Goal: Information Seeking & Learning: Learn about a topic

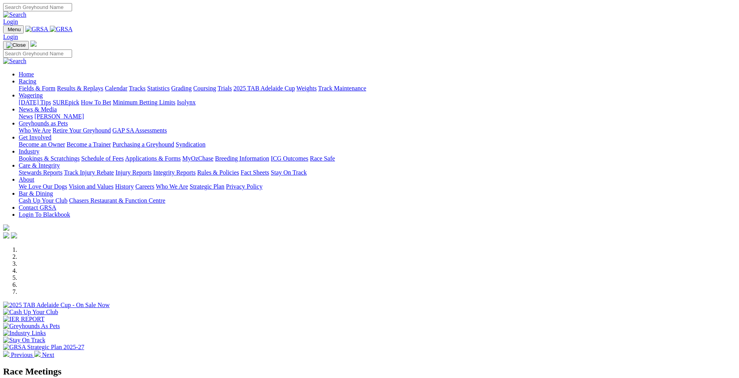
click at [103, 85] on link "Results & Replays" at bounding box center [80, 88] width 46 height 7
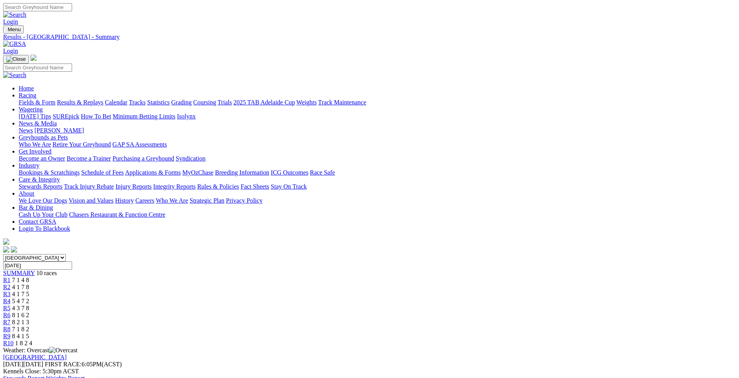
click at [44, 375] on link "Stewards Report" at bounding box center [23, 378] width 41 height 7
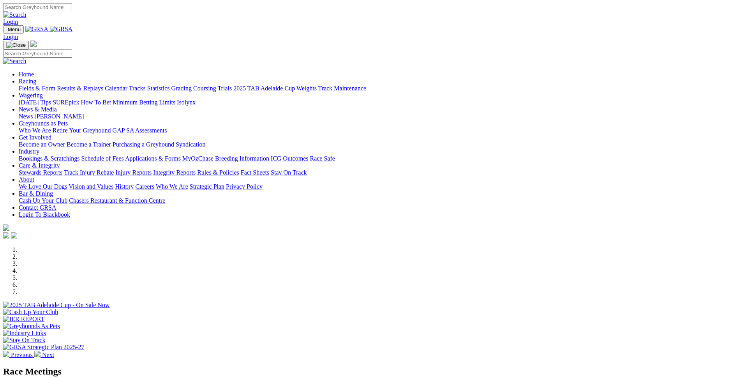
scroll to position [156, 0]
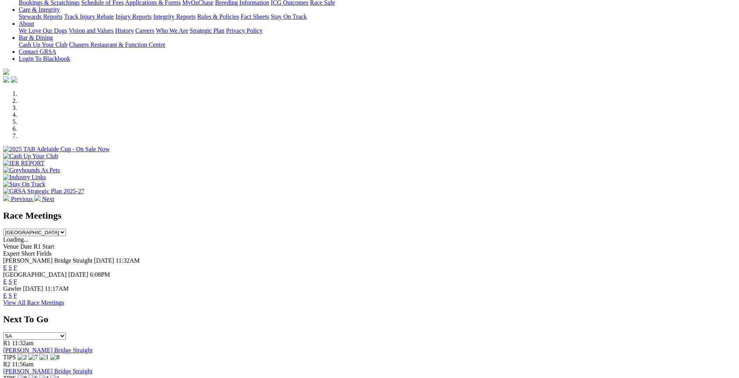
click at [17, 264] on link "F" at bounding box center [16, 267] width 4 height 7
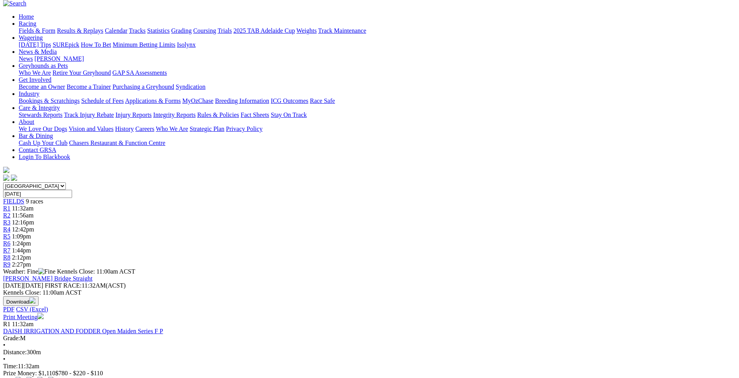
scroll to position [78, 0]
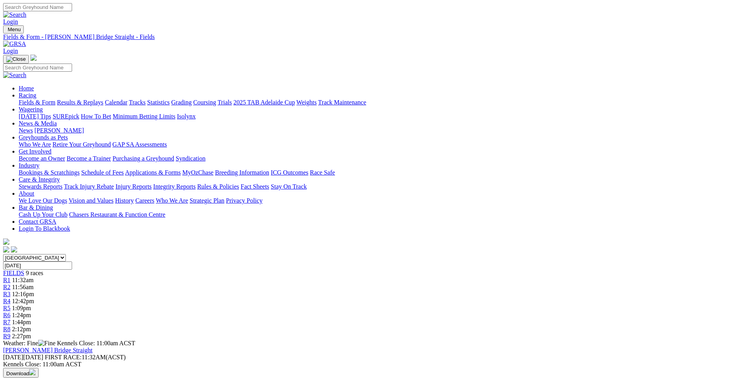
click at [196, 183] on link "Integrity Reports" at bounding box center [174, 186] width 42 height 7
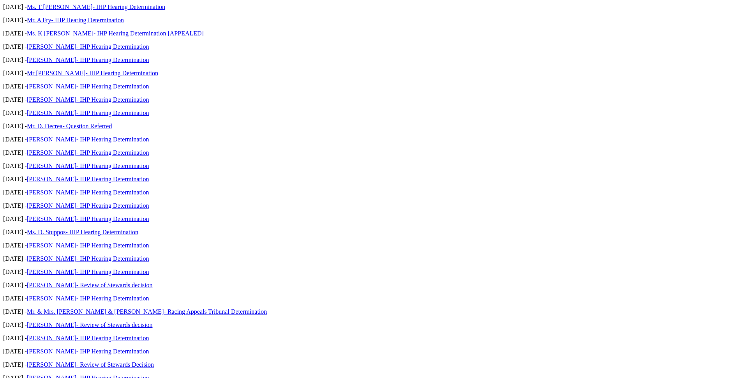
scroll to position [857, 0]
